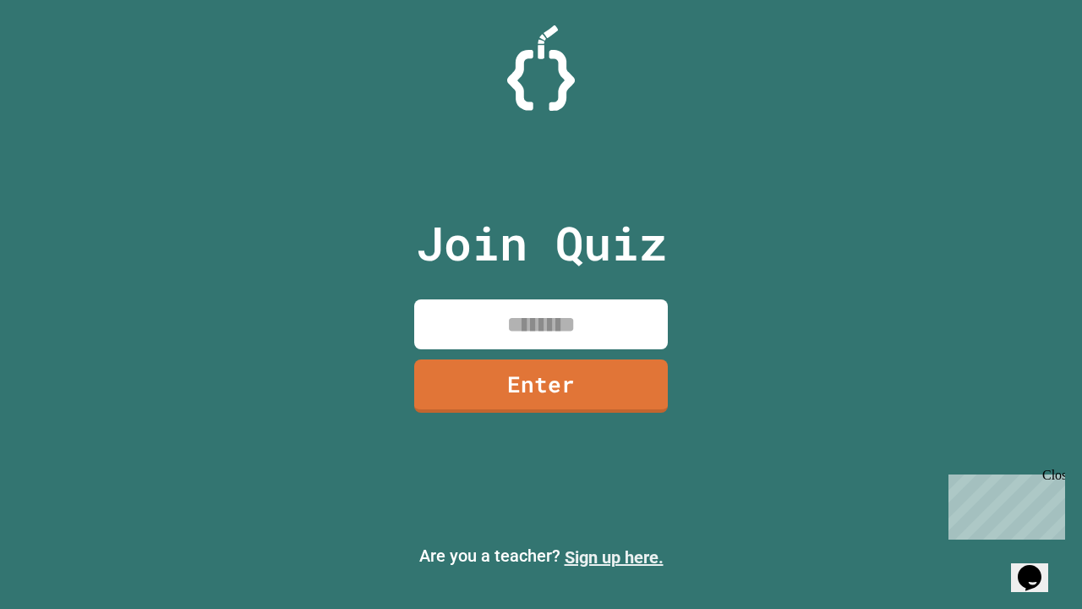
click at [614, 557] on link "Sign up here." at bounding box center [614, 557] width 99 height 20
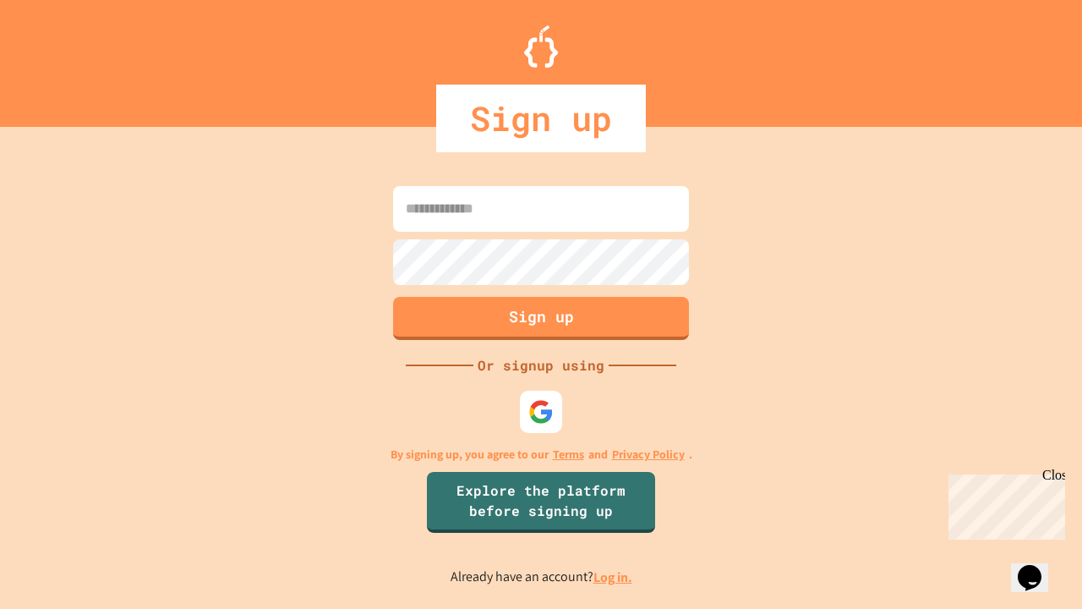
click at [614, 577] on link "Log in." at bounding box center [612, 577] width 39 height 18
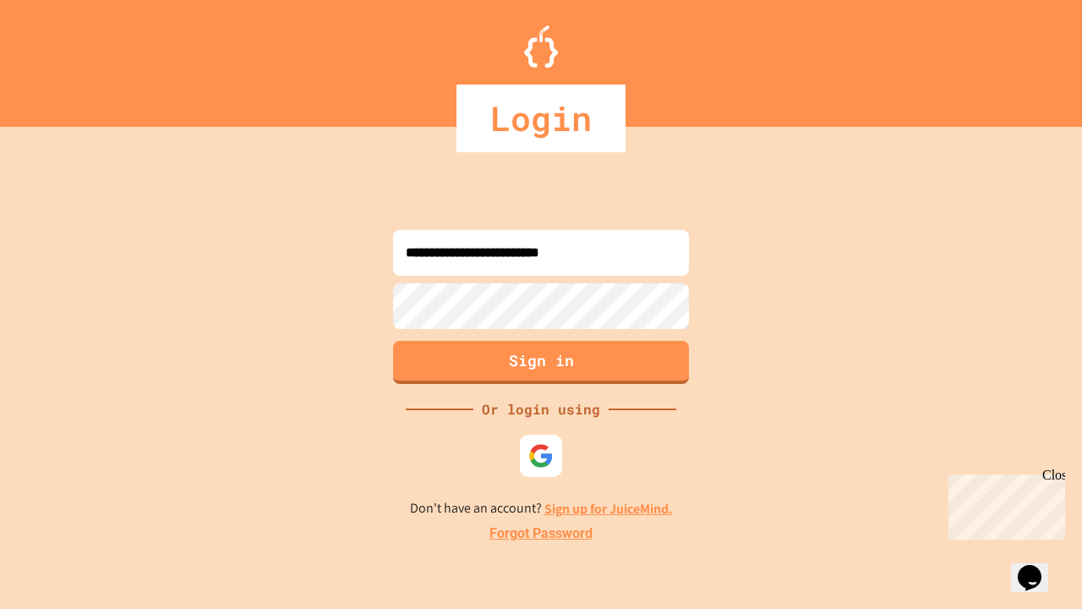
type input "**********"
